Goal: Task Accomplishment & Management: Use online tool/utility

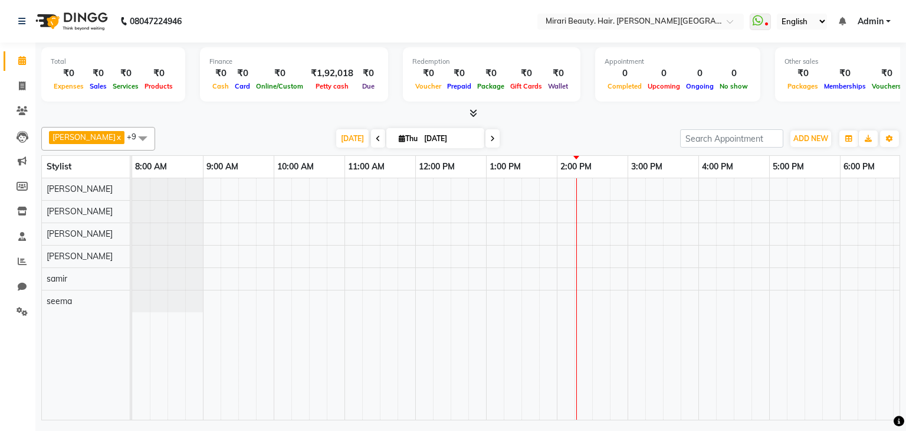
scroll to position [0, 152]
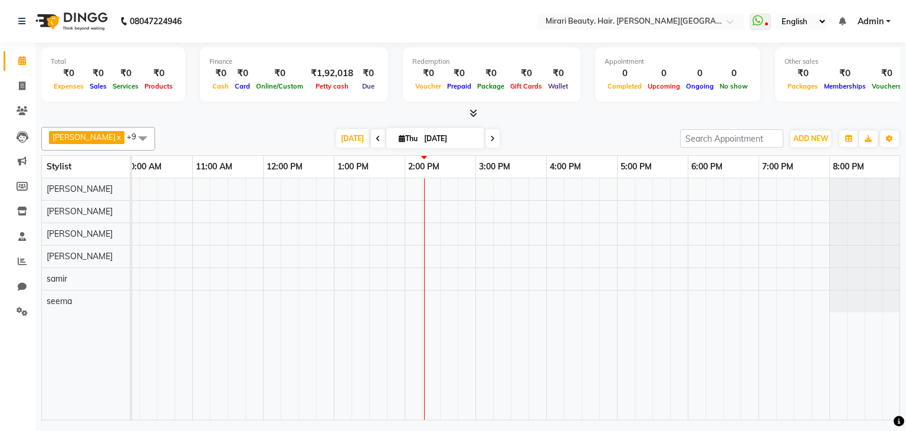
click at [192, 49] on div "Total ₹0 Expenses ₹0 Sales ₹0 Services ₹0 Products Finance ₹0 Cash ₹0 Card ₹0 O…" at bounding box center [470, 76] width 859 height 58
click at [24, 260] on icon at bounding box center [22, 261] width 9 height 9
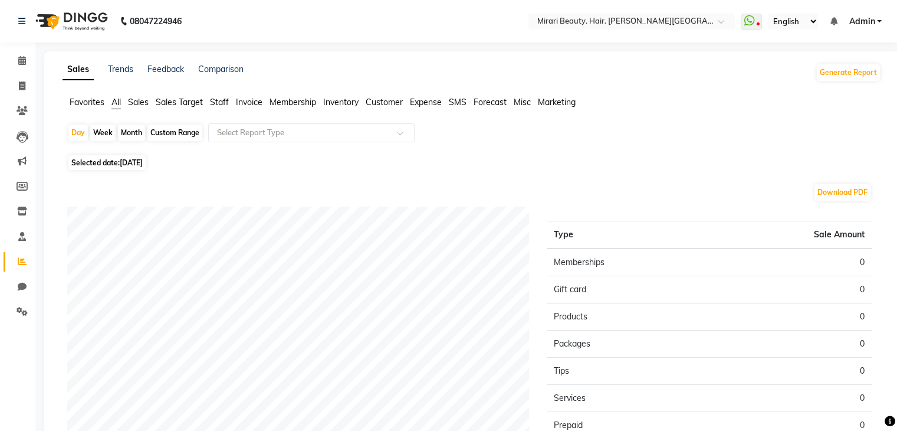
click at [189, 130] on div "Custom Range" at bounding box center [174, 132] width 55 height 17
select select "9"
select select "2025"
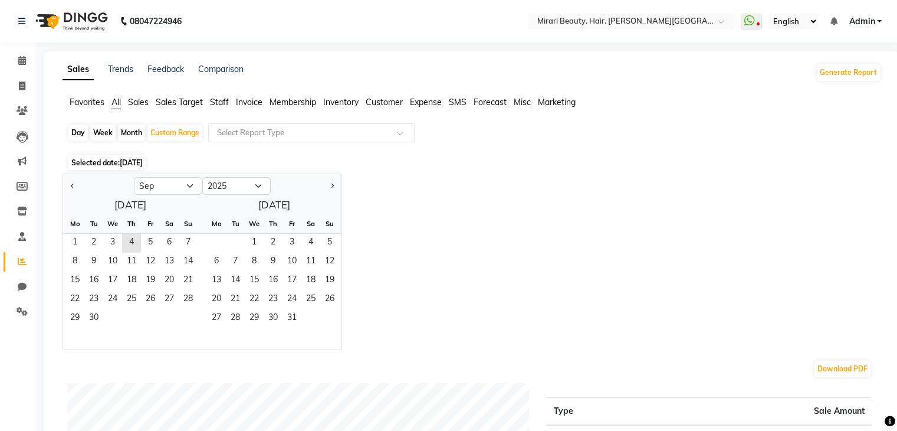
click at [78, 189] on div at bounding box center [98, 185] width 71 height 19
click at [68, 185] on button "Previous month" at bounding box center [72, 185] width 9 height 19
select select "8"
click at [156, 241] on span "1" at bounding box center [150, 243] width 19 height 19
click at [193, 313] on span "31" at bounding box center [188, 318] width 19 height 19
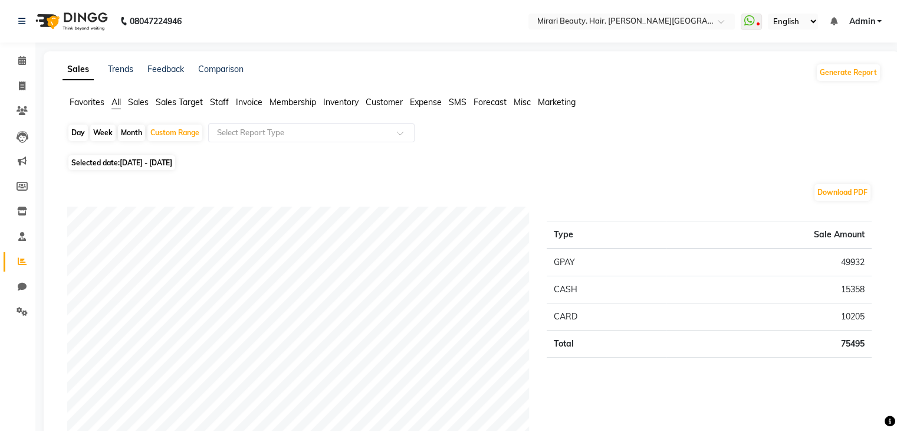
click at [224, 102] on span "Staff" at bounding box center [219, 102] width 19 height 11
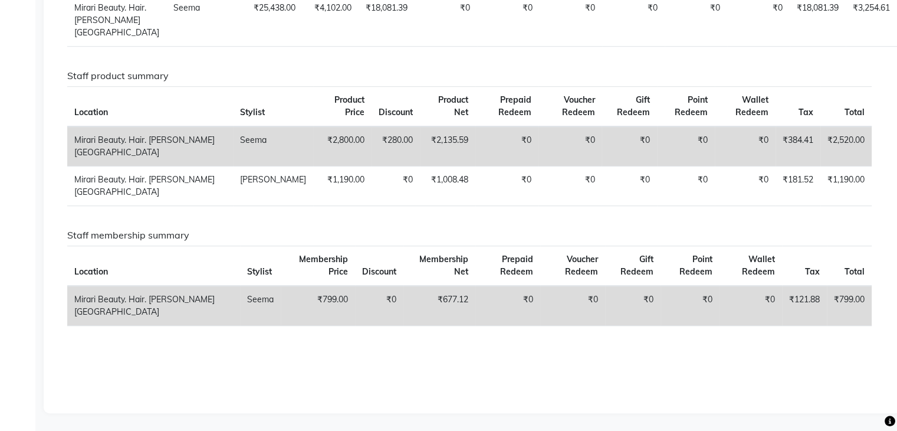
scroll to position [932, 0]
